Goal: Task Accomplishment & Management: Use online tool/utility

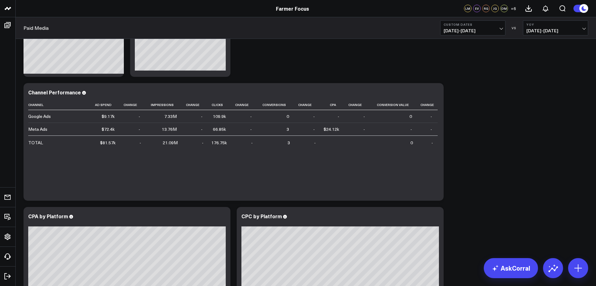
click at [551, 26] on b "YoY" at bounding box center [556, 25] width 58 height 4
click at [540, 42] on link "Previous Period" at bounding box center [556, 41] width 65 height 12
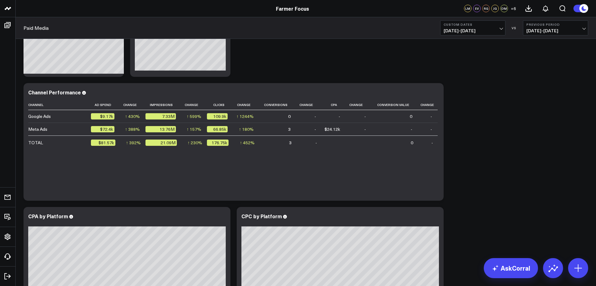
click at [502, 28] on span "[DATE] - [DATE]" at bounding box center [473, 30] width 58 height 5
click at [457, 202] on link "Custom Dates" at bounding box center [473, 200] width 65 height 12
select select "7"
select select "2025"
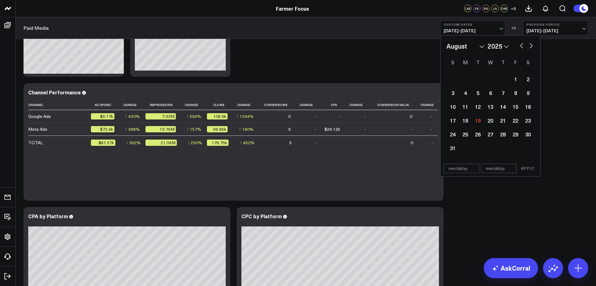
click at [523, 46] on button "button" at bounding box center [522, 45] width 6 height 8
select select "6"
select select "2025"
click at [523, 46] on button "button" at bounding box center [522, 45] width 6 height 8
select select "5"
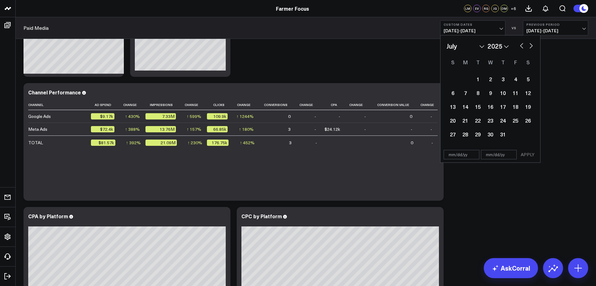
select select "2025"
click at [523, 46] on button "button" at bounding box center [522, 45] width 6 height 8
select select "4"
select select "2025"
click at [500, 77] on div "1" at bounding box center [503, 79] width 13 height 13
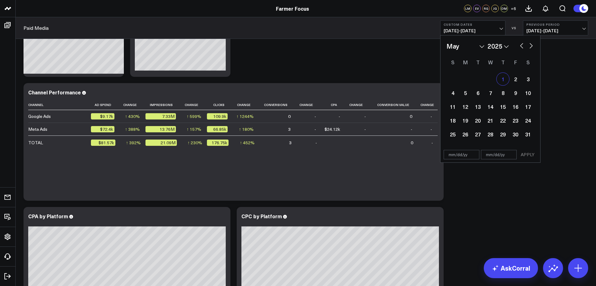
type input "[DATE]"
select select "4"
select select "2025"
click at [532, 47] on button "button" at bounding box center [531, 45] width 6 height 8
select select "5"
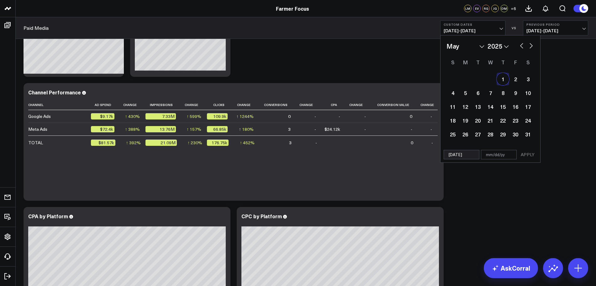
select select "2025"
click at [532, 47] on button "button" at bounding box center [531, 45] width 6 height 8
select select "6"
select select "2025"
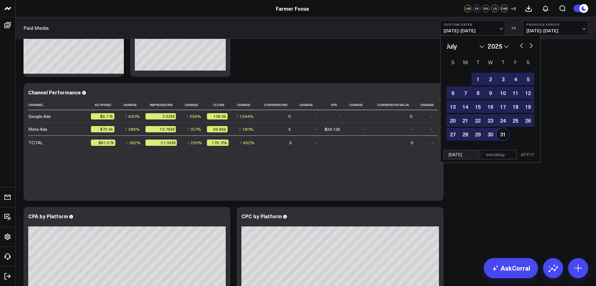
click at [505, 133] on div "31" at bounding box center [503, 134] width 13 height 13
type input "[DATE]"
select select "6"
select select "2025"
click at [529, 153] on button "APPLY" at bounding box center [527, 154] width 19 height 9
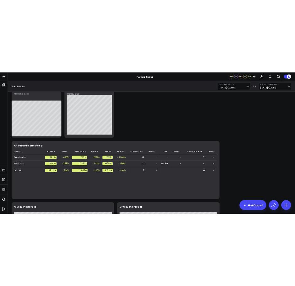
scroll to position [157, 0]
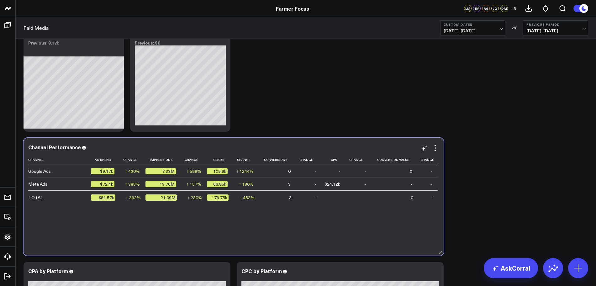
click at [435, 152] on div "Channel Performance Channel Ad Spend Change Impressions Change Clicks Change Co…" at bounding box center [233, 196] width 411 height 105
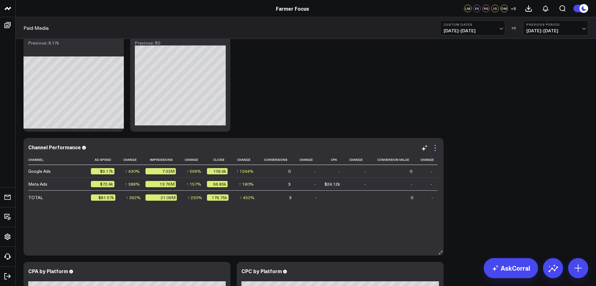
click at [435, 149] on icon at bounding box center [436, 148] width 8 height 8
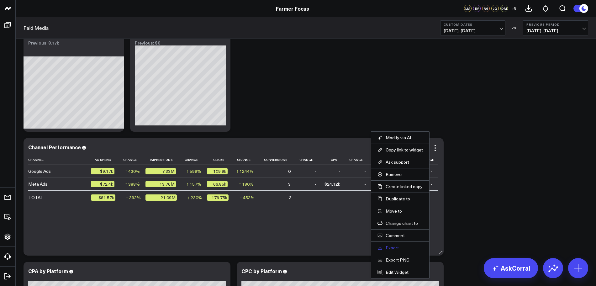
click at [391, 247] on link "Export" at bounding box center [400, 248] width 45 height 6
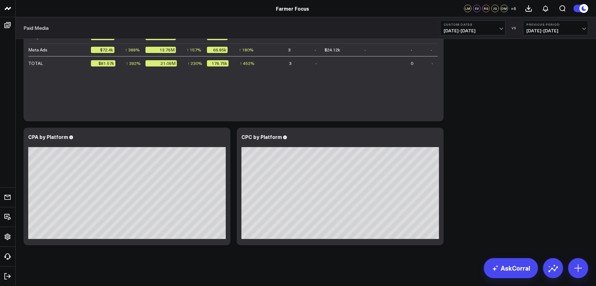
scroll to position [291, 0]
